Goal: Task Accomplishment & Management: Manage account settings

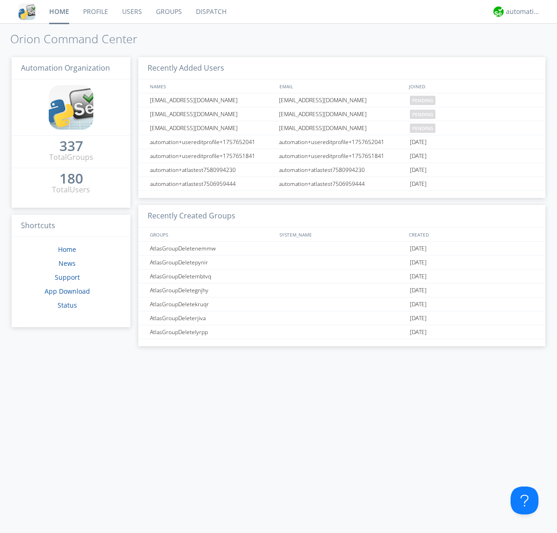
click at [131, 12] on link "Users" at bounding box center [132, 11] width 34 height 23
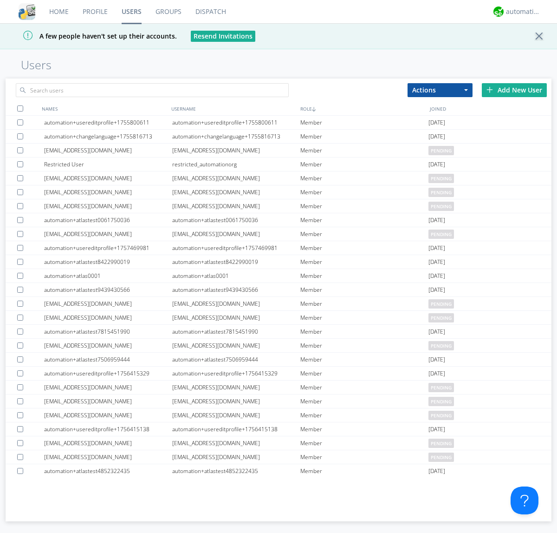
click at [515, 90] on div "Add New User" at bounding box center [514, 90] width 65 height 14
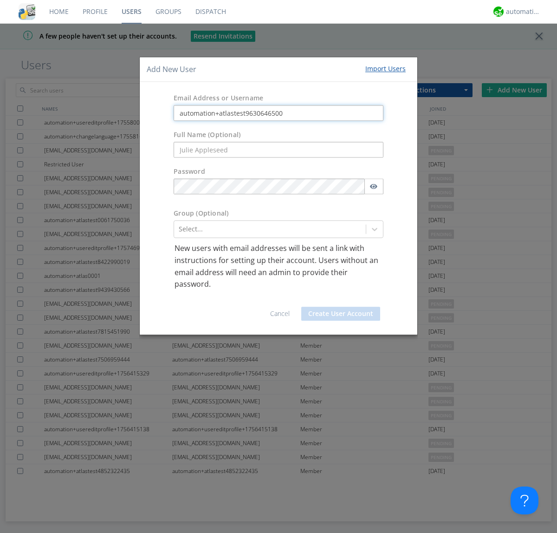
type input "automation+atlastest9630646500"
click at [341, 313] on button "Create User Account" at bounding box center [341, 314] width 79 height 14
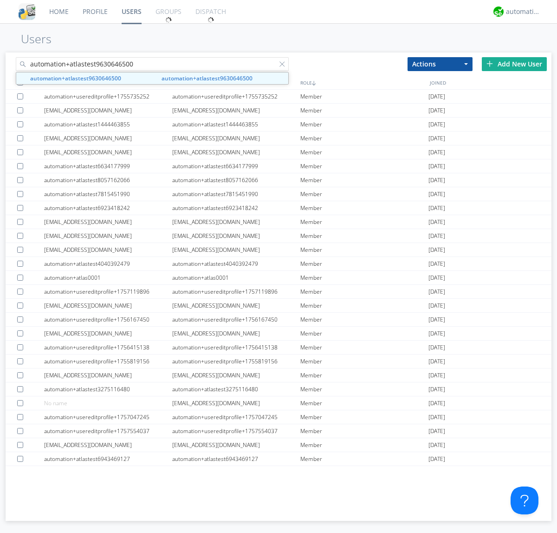
type input "automation+atlastest9630646500"
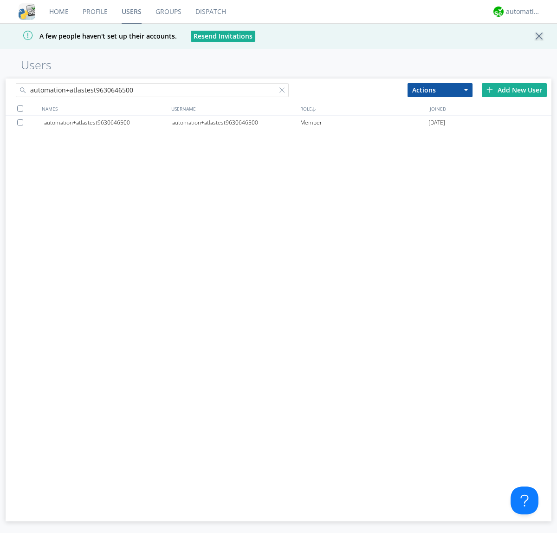
click at [22, 122] on div at bounding box center [21, 122] width 9 height 6
click at [440, 90] on button "Actions" at bounding box center [440, 90] width 65 height 14
click at [0, 0] on link "Edit Settings" at bounding box center [0, 0] width 0 height 0
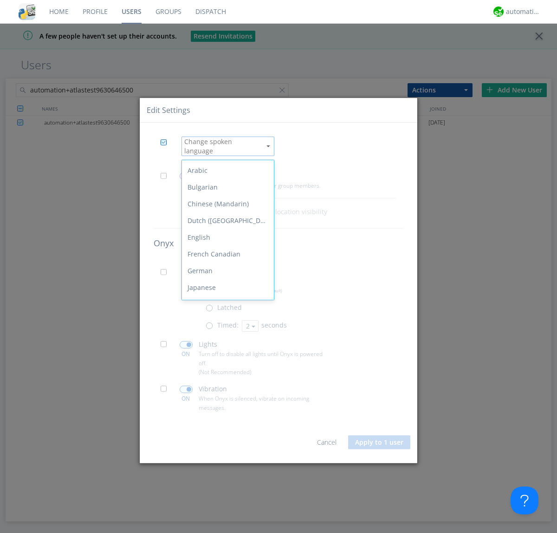
click at [226, 396] on div "Spanish" at bounding box center [228, 404] width 92 height 17
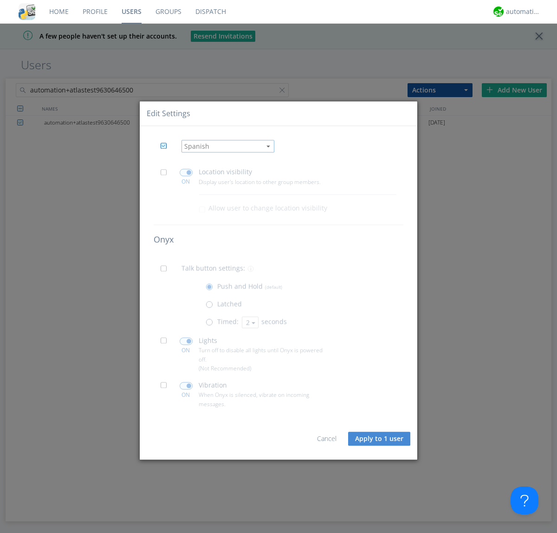
click at [380, 439] on button "Apply to 1 user" at bounding box center [379, 439] width 62 height 14
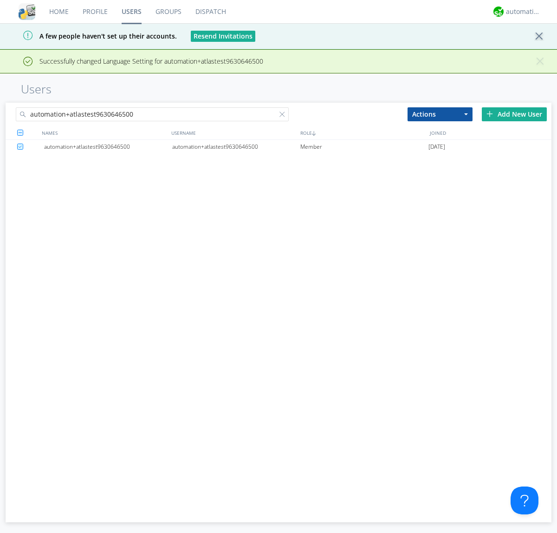
click at [284, 116] on div at bounding box center [284, 115] width 9 height 9
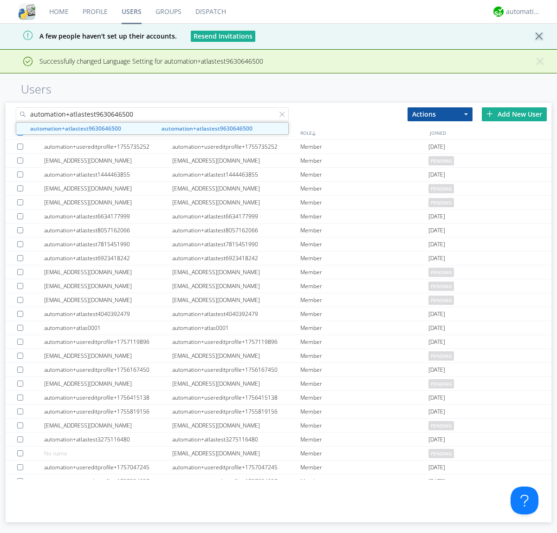
type input "automation+atlastest9630646500"
